Goal: Task Accomplishment & Management: Complete application form

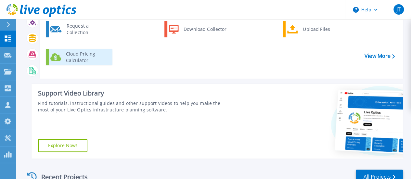
scroll to position [33, 0]
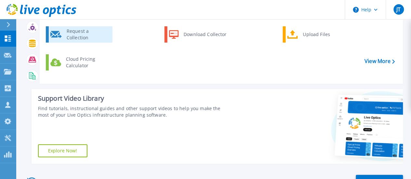
click at [100, 37] on div "Request a Collection" at bounding box center [86, 34] width 47 height 13
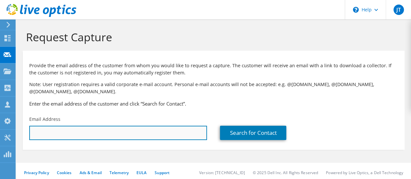
click at [153, 131] on input "text" at bounding box center [118, 133] width 178 height 14
paste input "[EMAIL_ADDRESS][DOMAIN_NAME]"
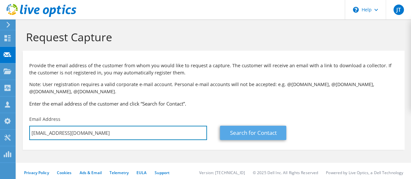
type input "[EMAIL_ADDRESS][DOMAIN_NAME]"
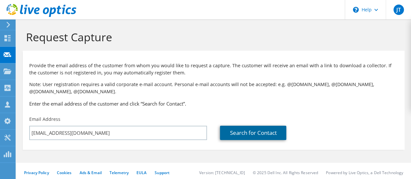
click at [232, 130] on link "Search for Contact" at bounding box center [253, 133] width 66 height 14
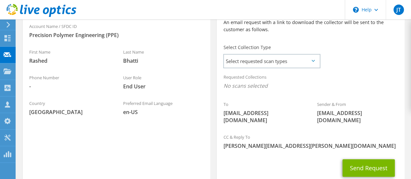
scroll to position [163, 0]
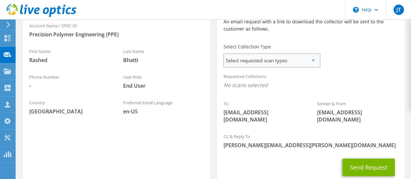
click at [239, 54] on span "Select requested scan types" at bounding box center [272, 60] width 96 height 13
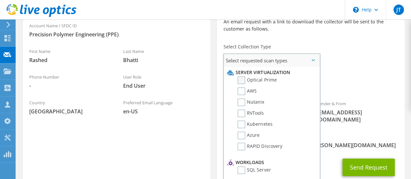
click at [242, 81] on label "Optical Prime" at bounding box center [257, 80] width 39 height 8
click at [0, 0] on input "Optical Prime" at bounding box center [0, 0] width 0 height 0
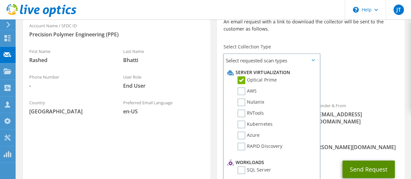
click at [359, 167] on button "Send Request" at bounding box center [369, 170] width 52 height 18
